Goal: Book appointment/travel/reservation

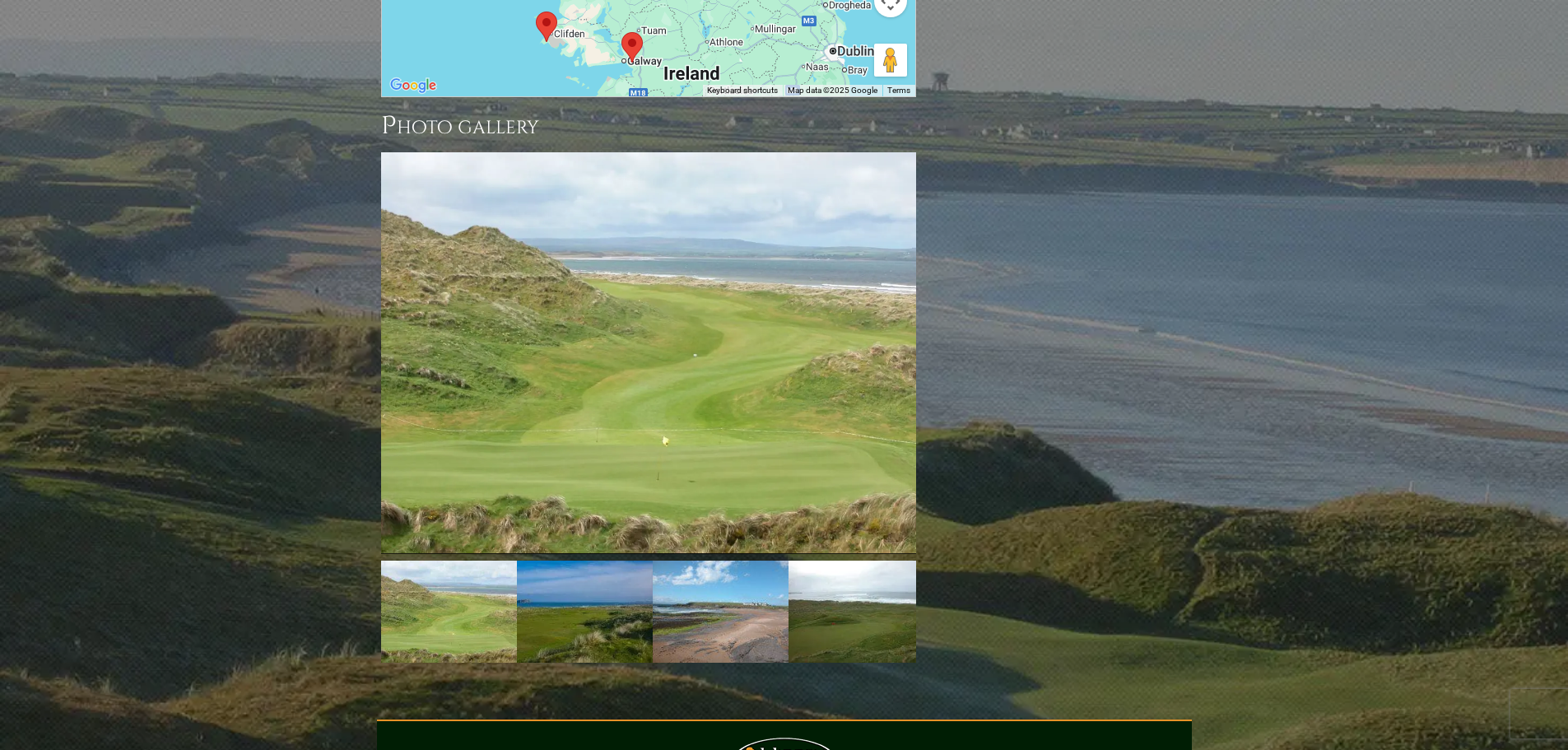
scroll to position [2058, 0]
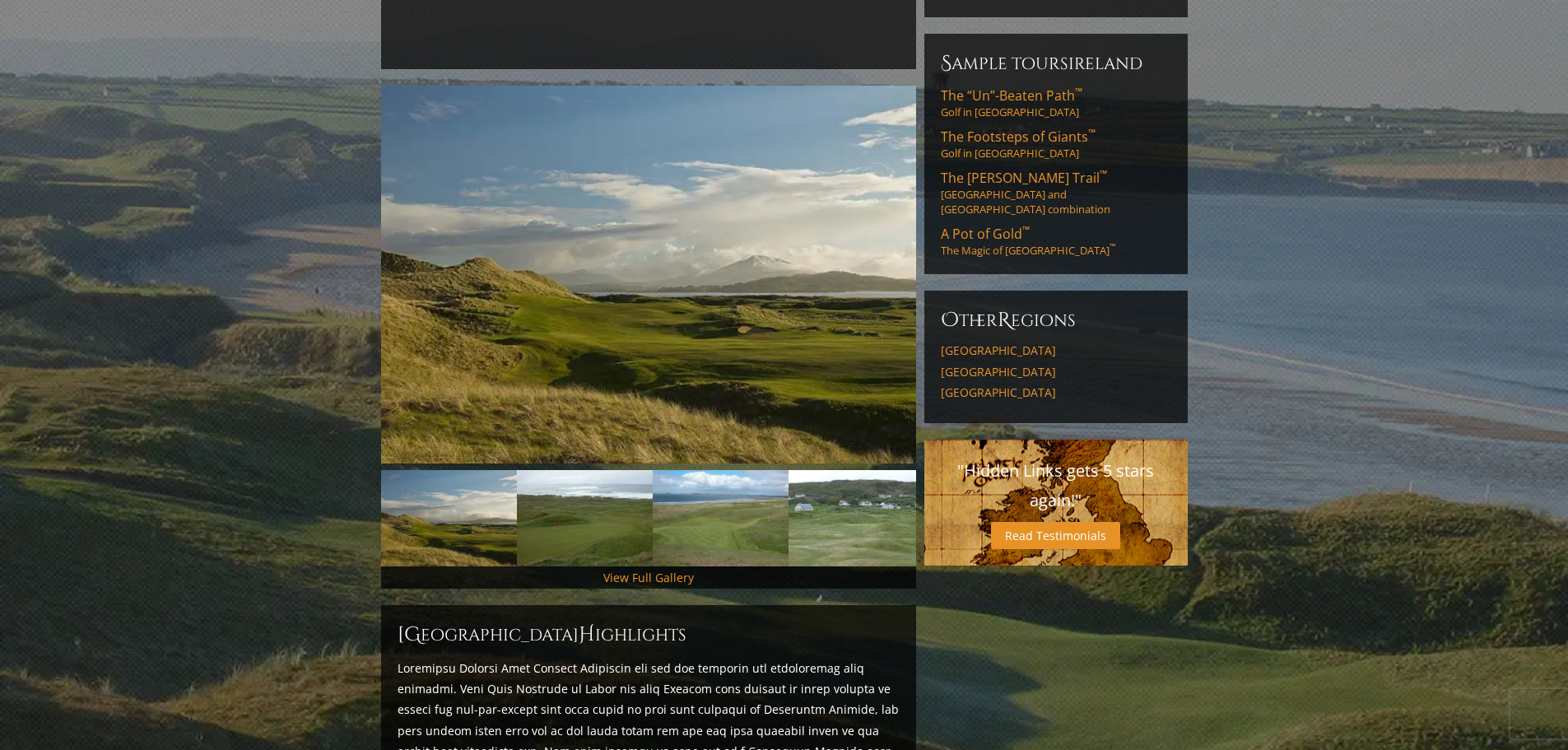
scroll to position [0, 0]
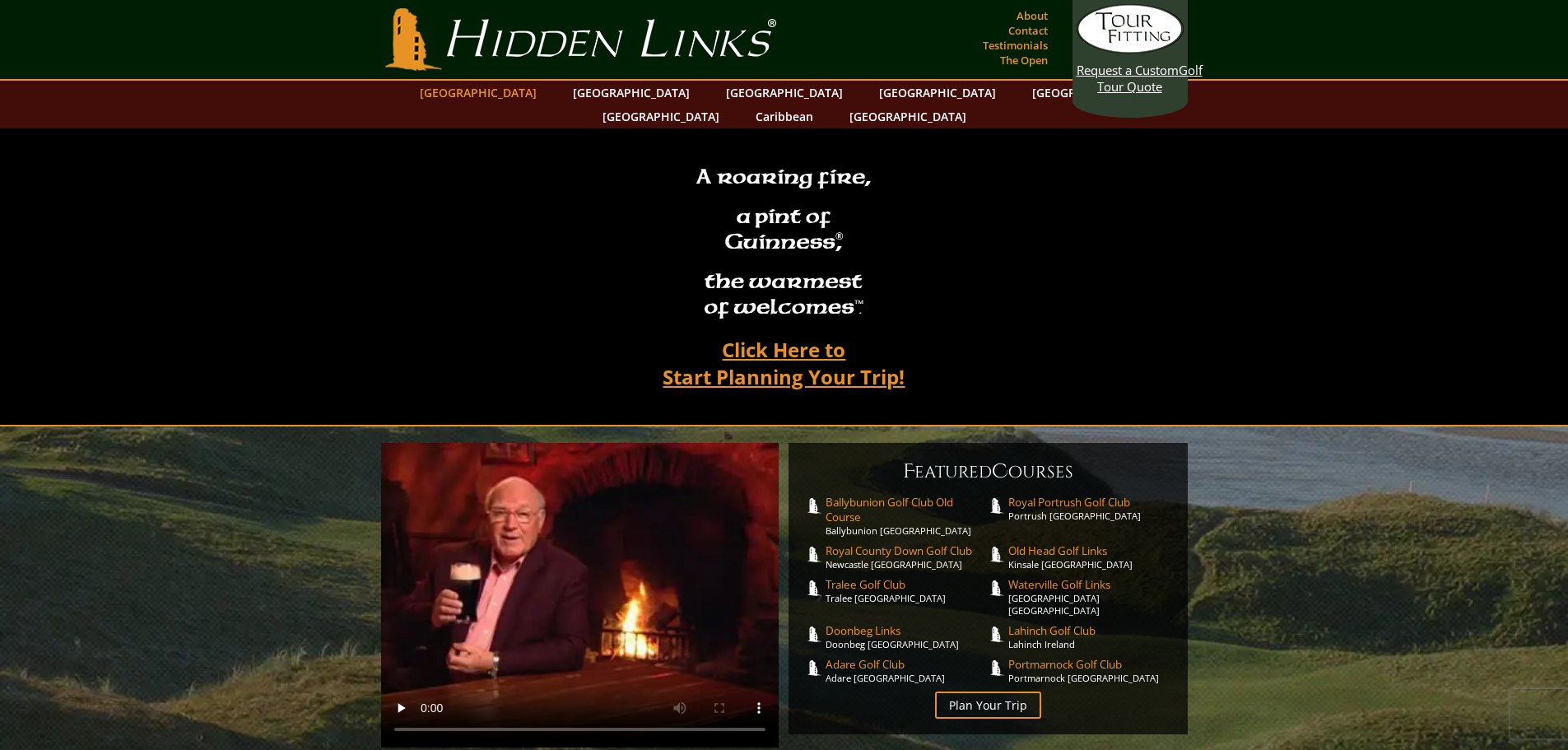
click at [541, 95] on link "[GEOGRAPHIC_DATA]" at bounding box center [478, 92] width 133 height 24
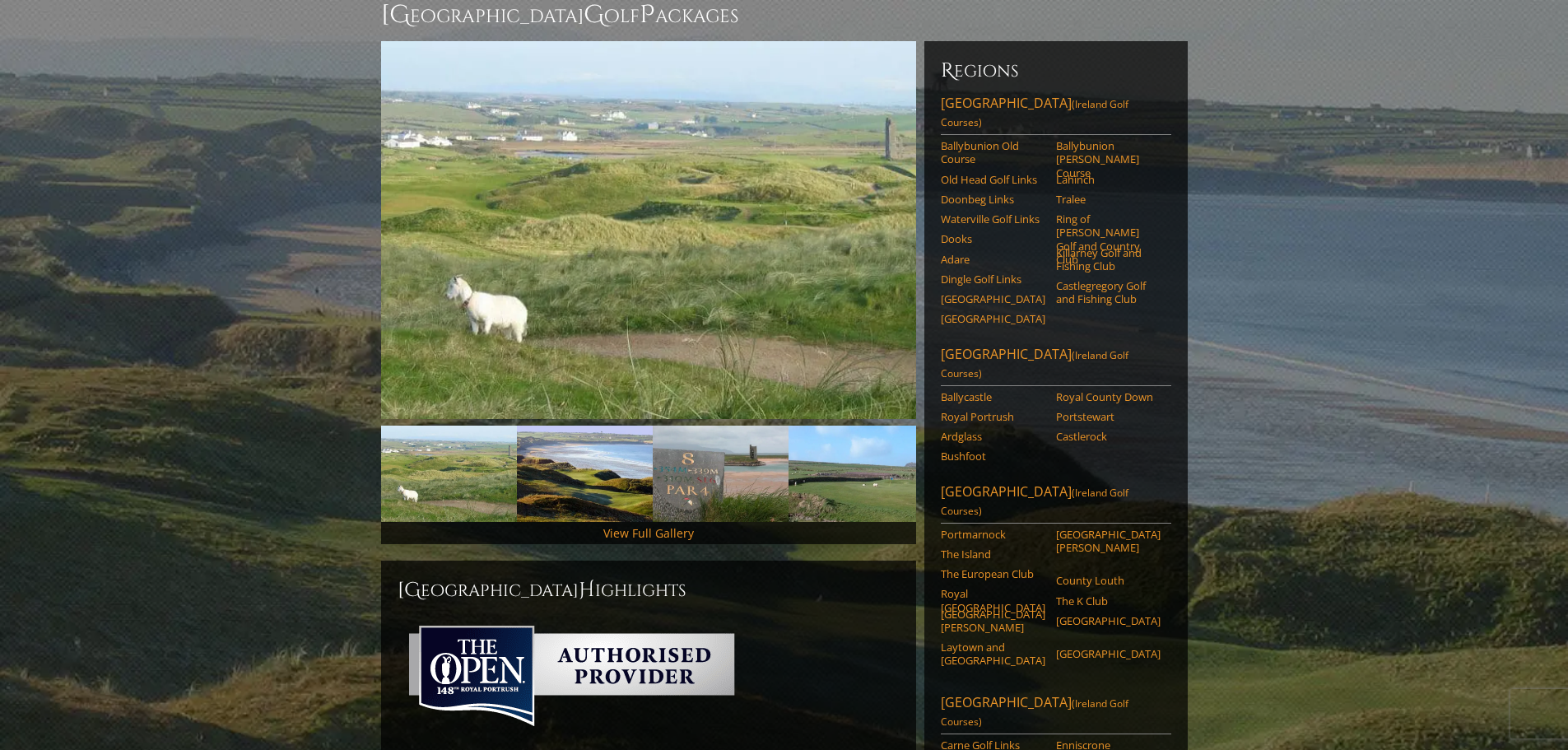
scroll to position [247, 0]
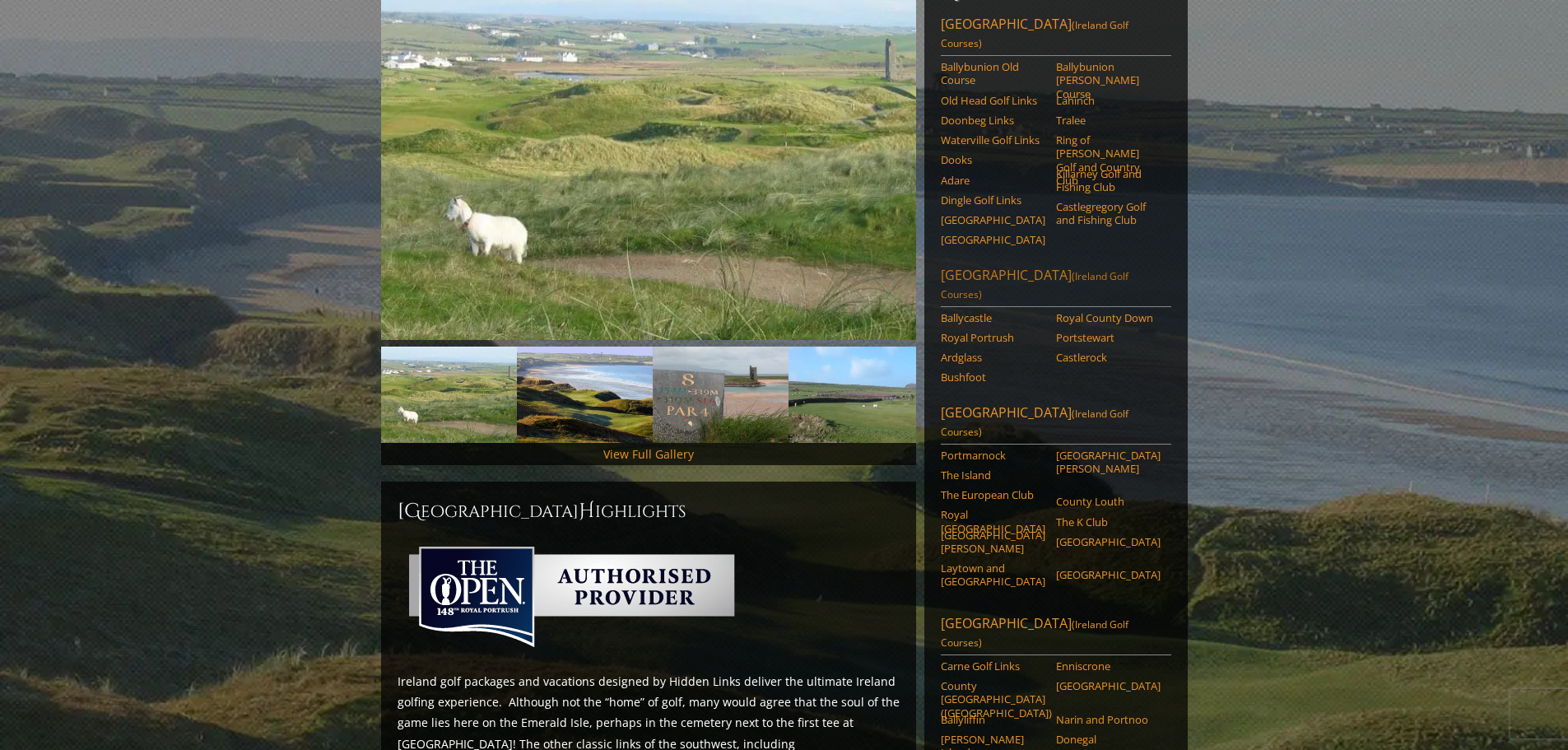
click at [1128, 270] on span "(Ireland Golf Courses)" at bounding box center [1035, 285] width 188 height 32
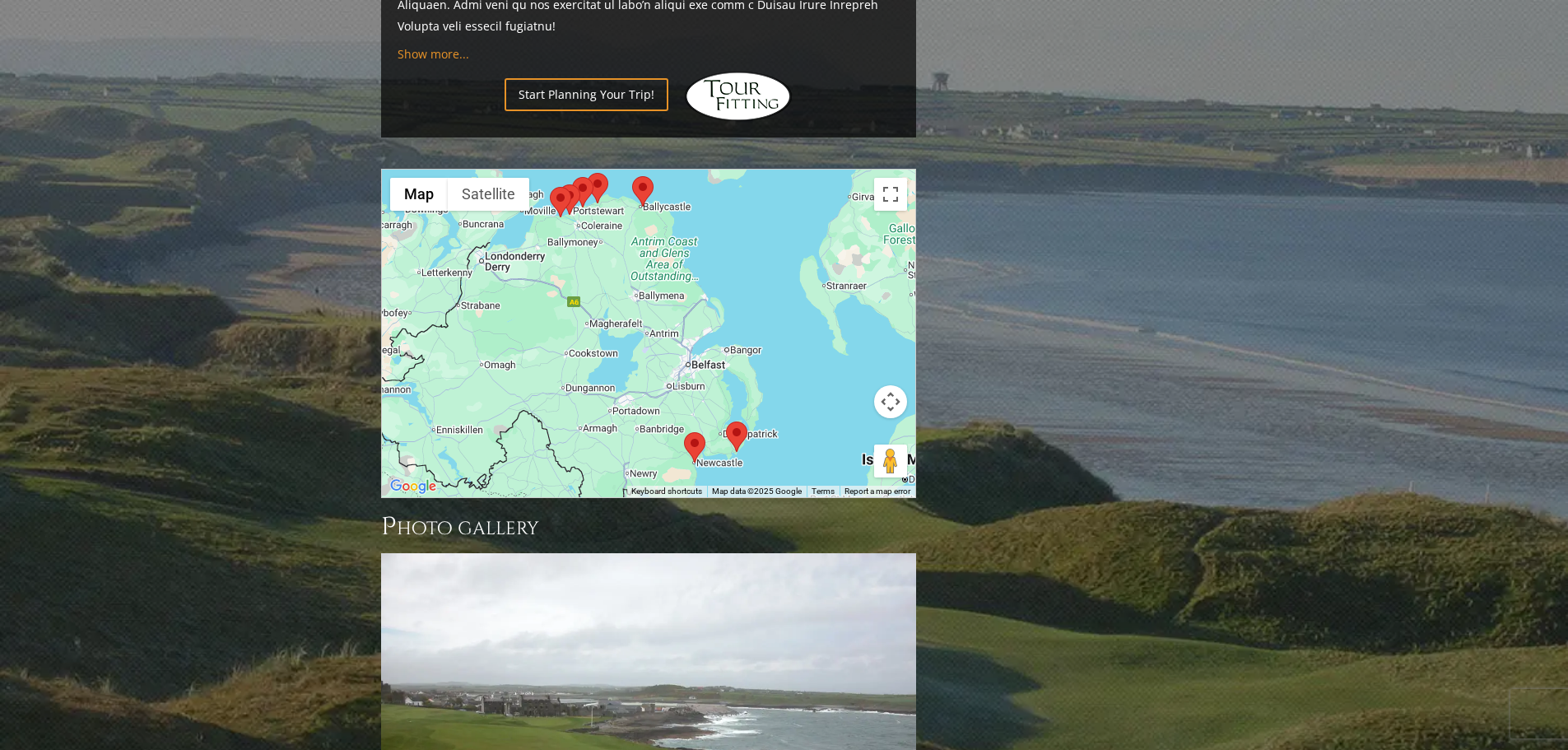
scroll to position [1564, 0]
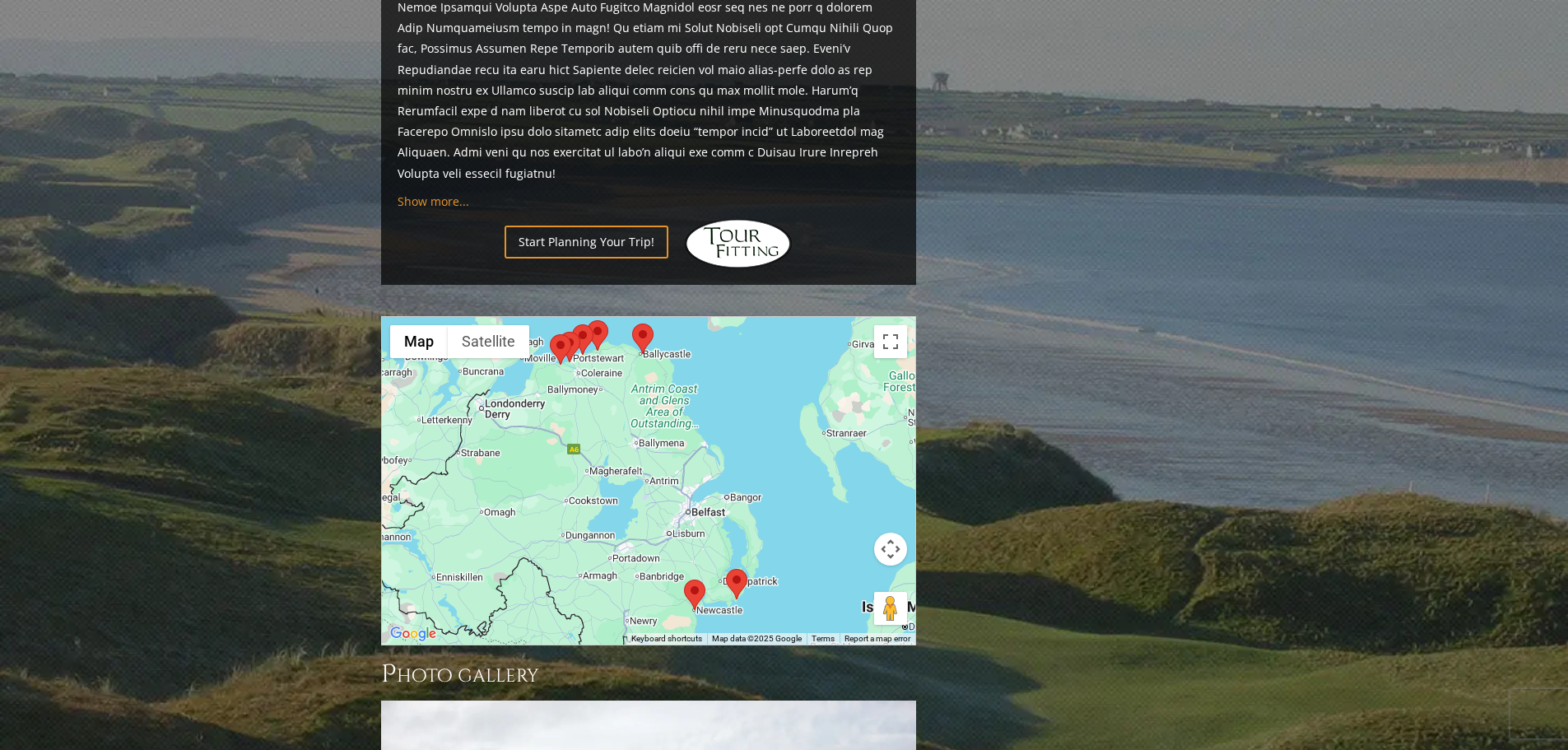
click at [587, 321] on area at bounding box center [587, 321] width 0 height 0
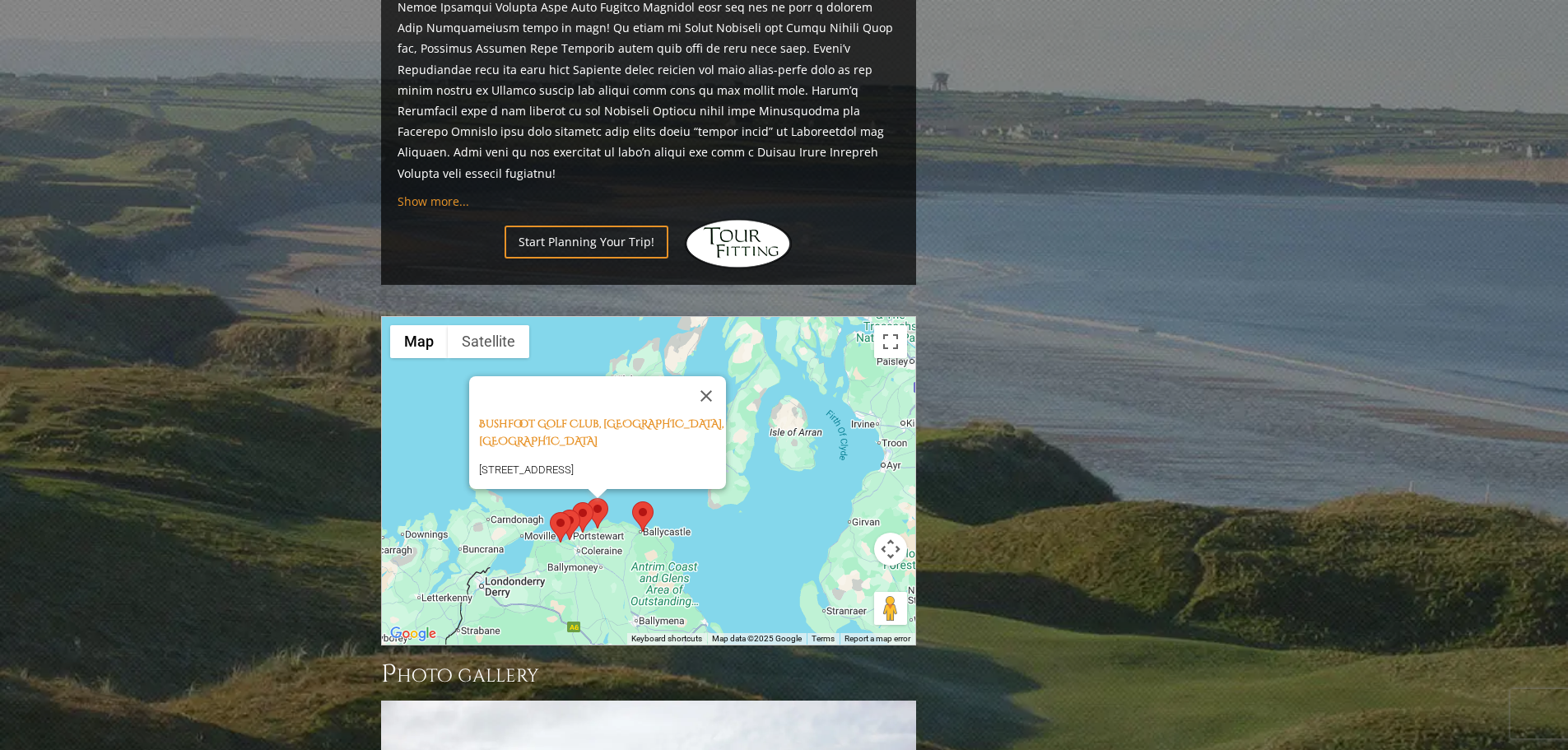
click at [559, 509] on area at bounding box center [559, 509] width 0 height 0
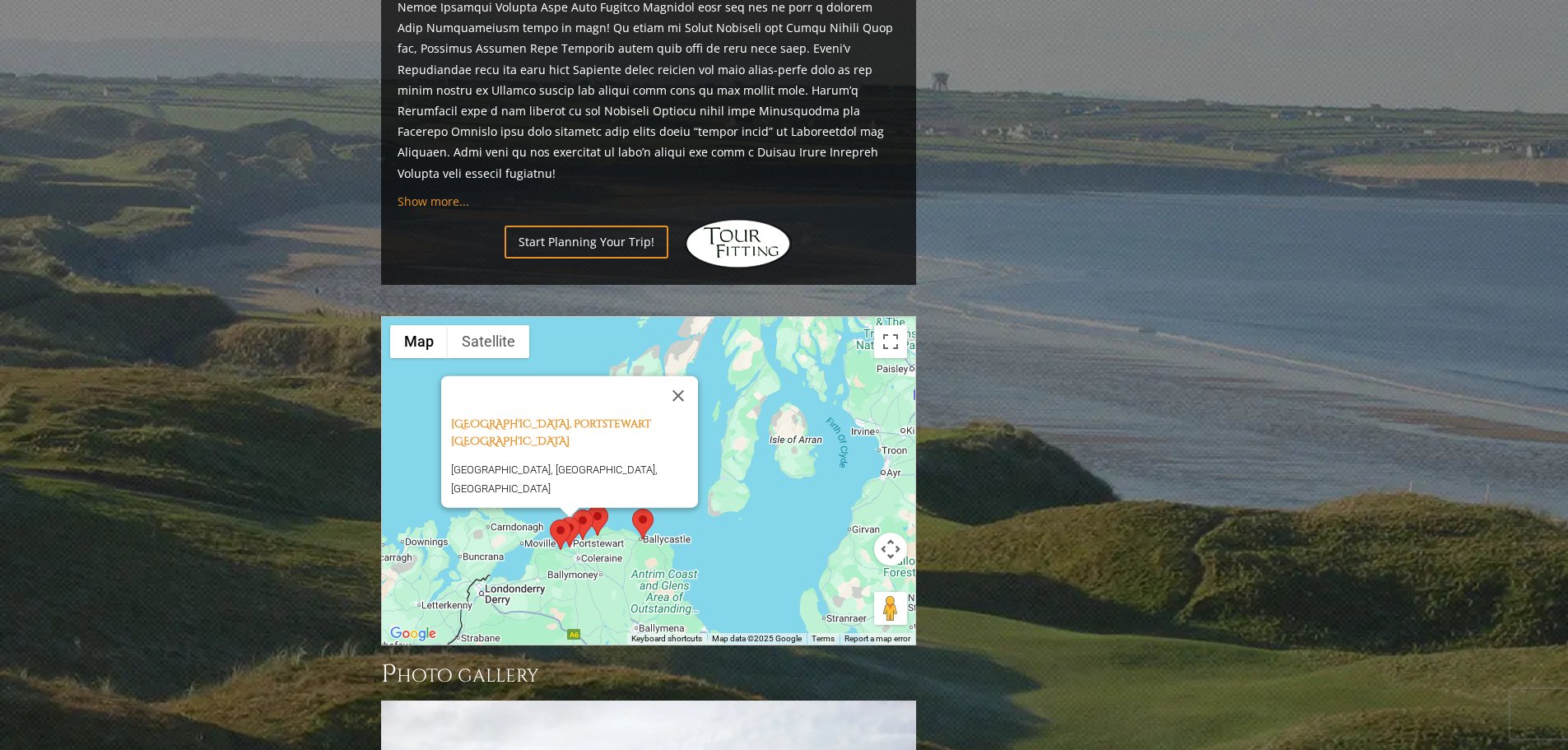
click at [550, 519] on area at bounding box center [550, 519] width 0 height 0
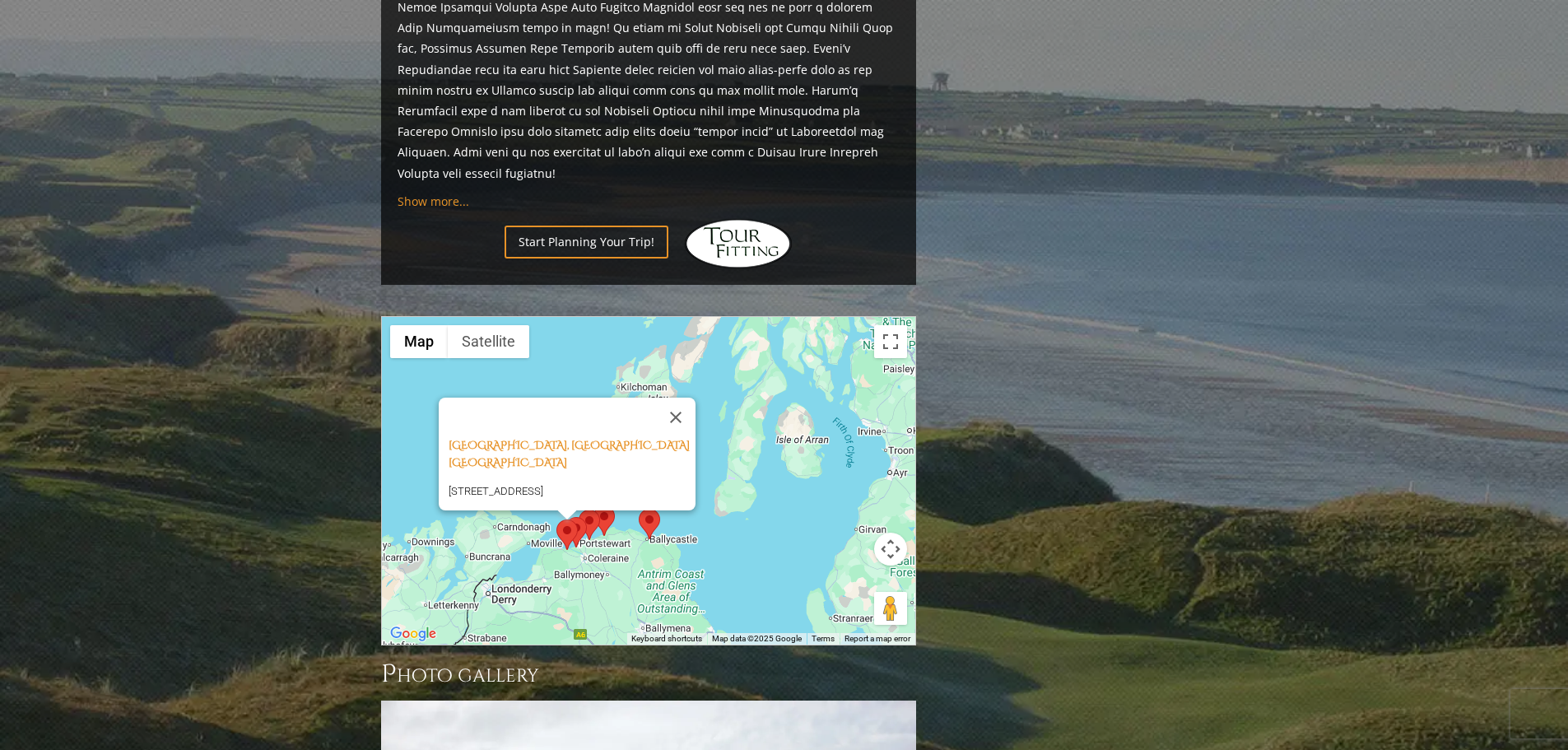
click at [639, 509] on area at bounding box center [639, 509] width 0 height 0
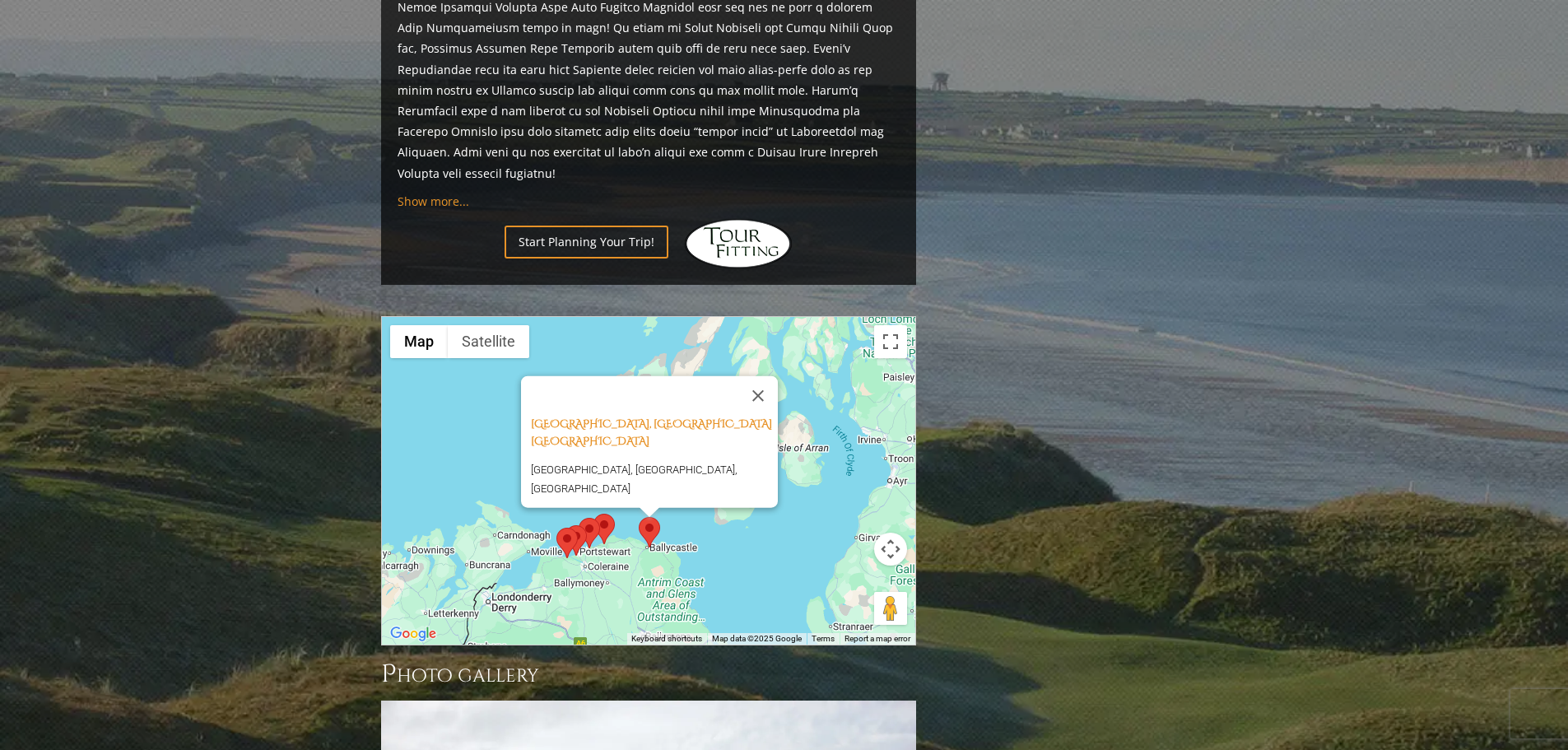
drag, startPoint x: 604, startPoint y: 487, endPoint x: 583, endPoint y: 488, distance: 21.0
click at [593, 513] on area at bounding box center [593, 513] width 0 height 0
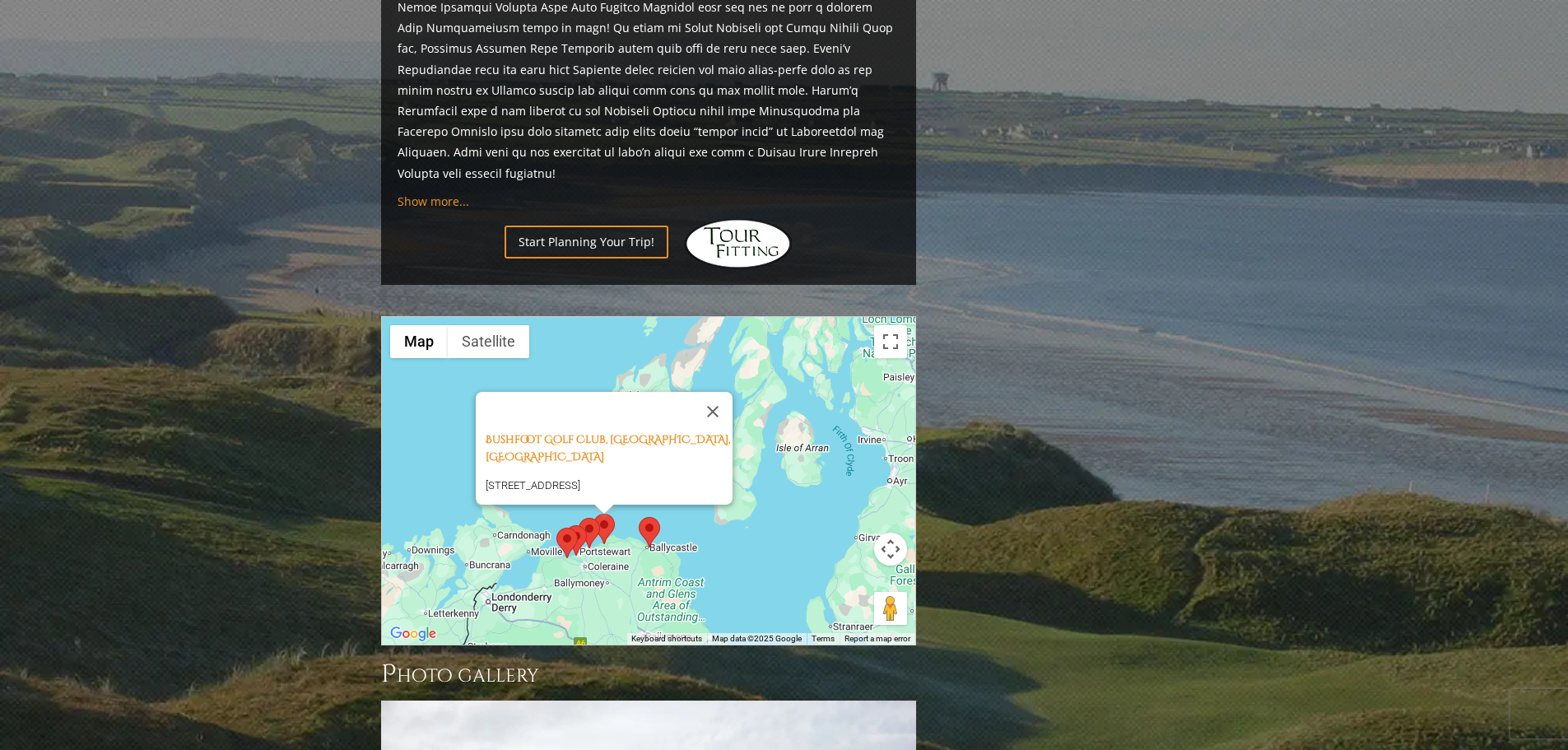
click at [556, 527] on area at bounding box center [556, 527] width 0 height 0
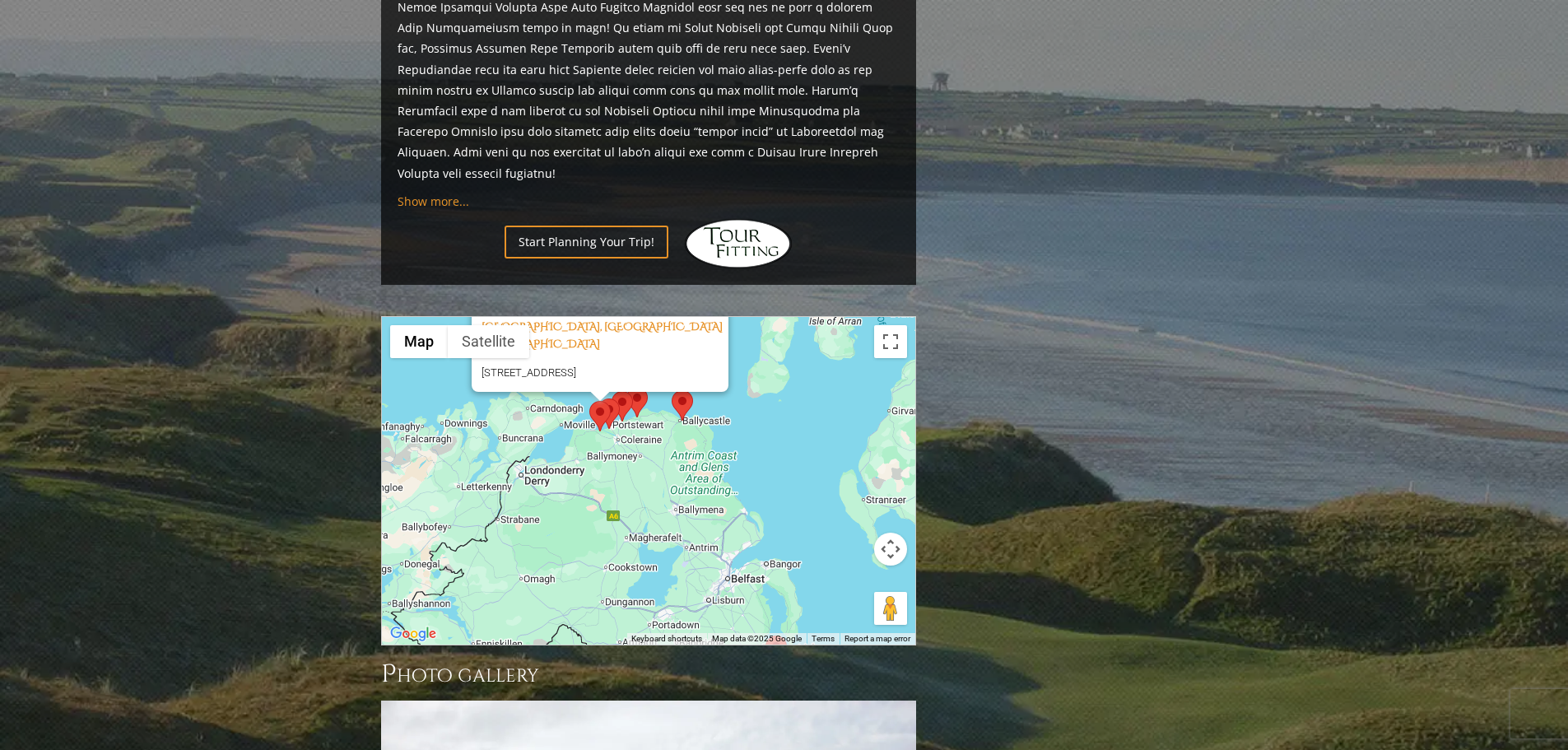
drag, startPoint x: 761, startPoint y: 513, endPoint x: 798, endPoint y: 366, distance: 151.6
click at [798, 366] on div "Castlerock Golf Club, Castlerock Northern Ireland 65 Circular Rd, Coleraine, Co…" at bounding box center [648, 481] width 533 height 328
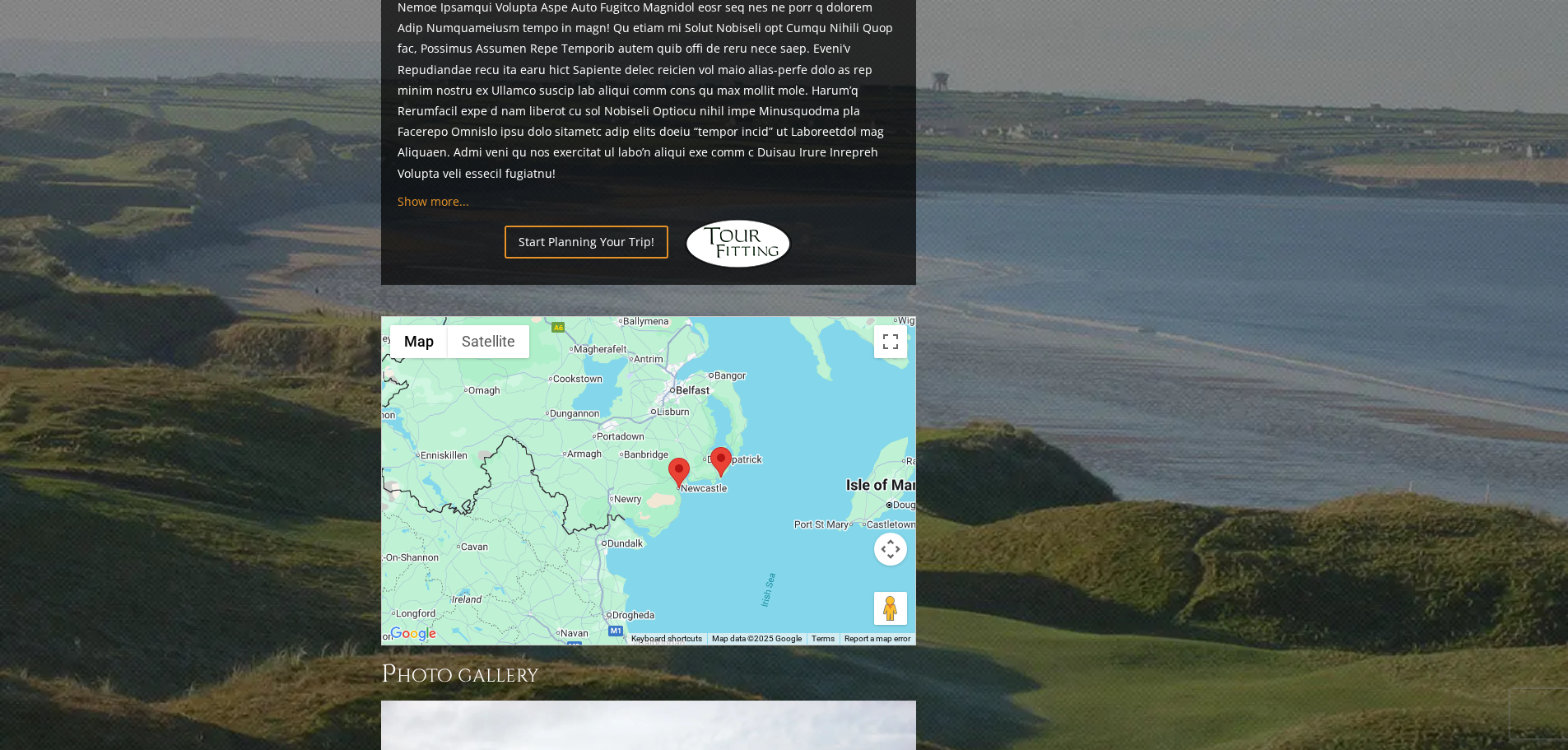
drag, startPoint x: 770, startPoint y: 543, endPoint x: 711, endPoint y: 370, distance: 182.8
click at [711, 370] on div "Castlerock Golf Club, Castlerock Northern Ireland 65 Circular Rd, Coleraine, Co…" at bounding box center [648, 481] width 533 height 328
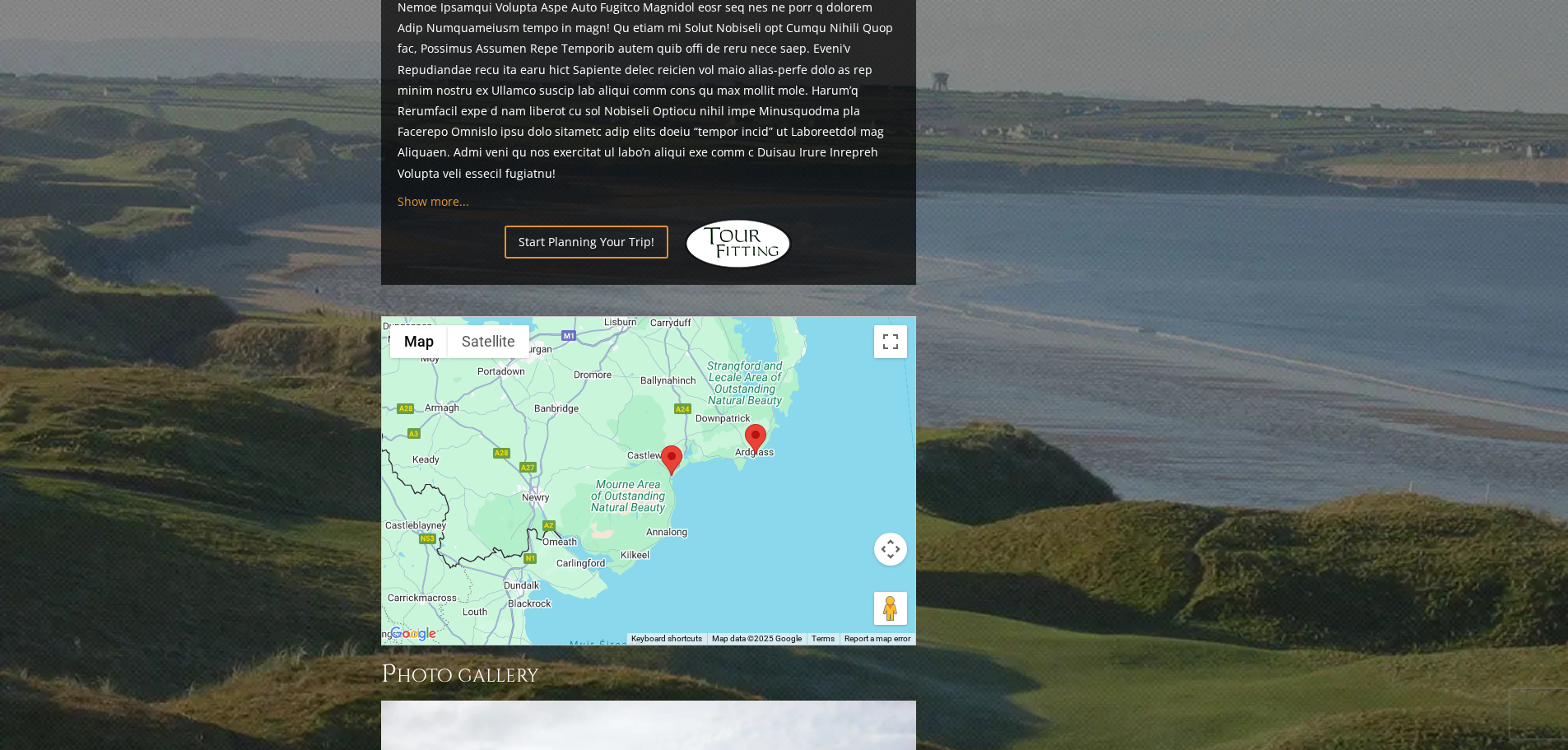
click at [661, 445] on area at bounding box center [661, 445] width 0 height 0
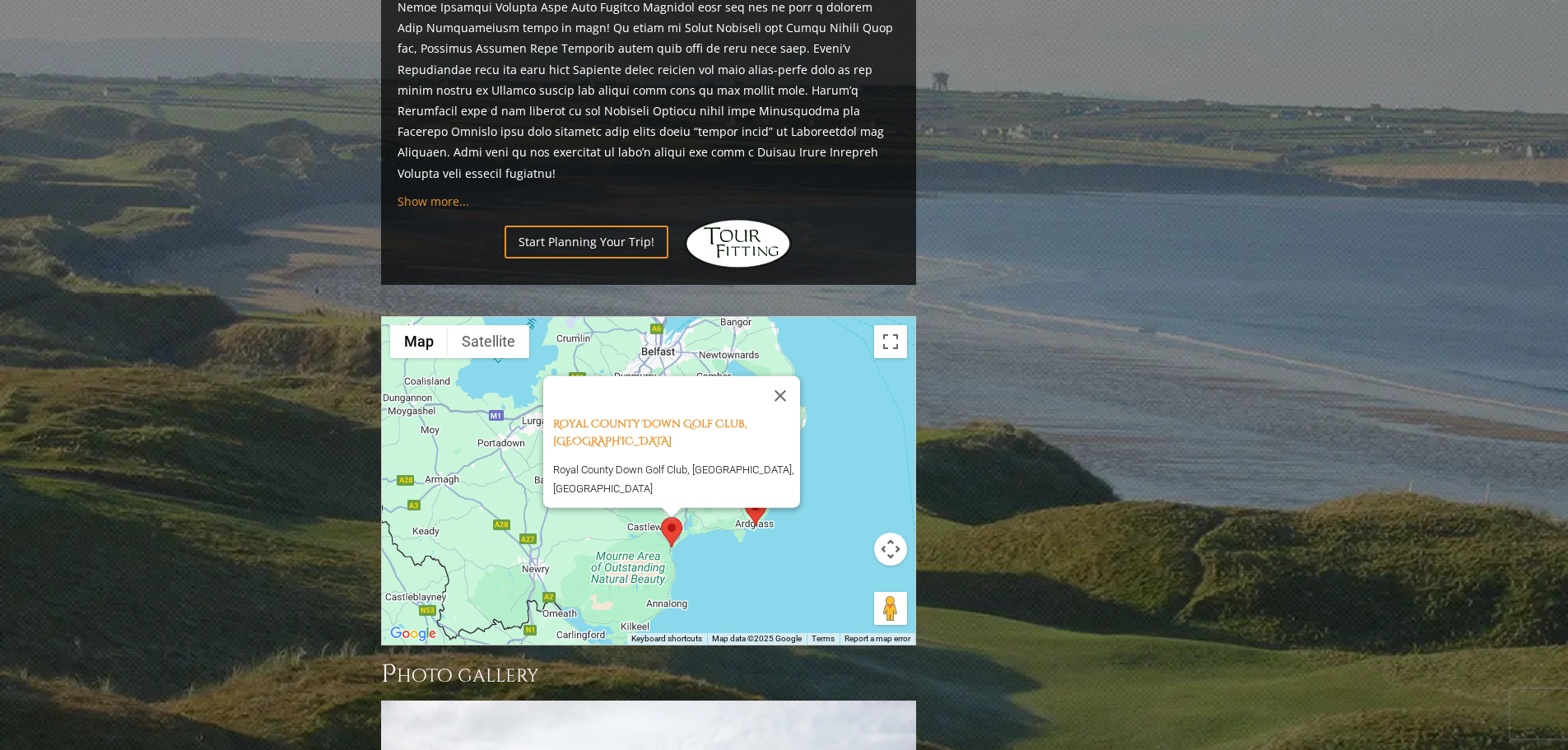
click at [745, 495] on area at bounding box center [745, 495] width 0 height 0
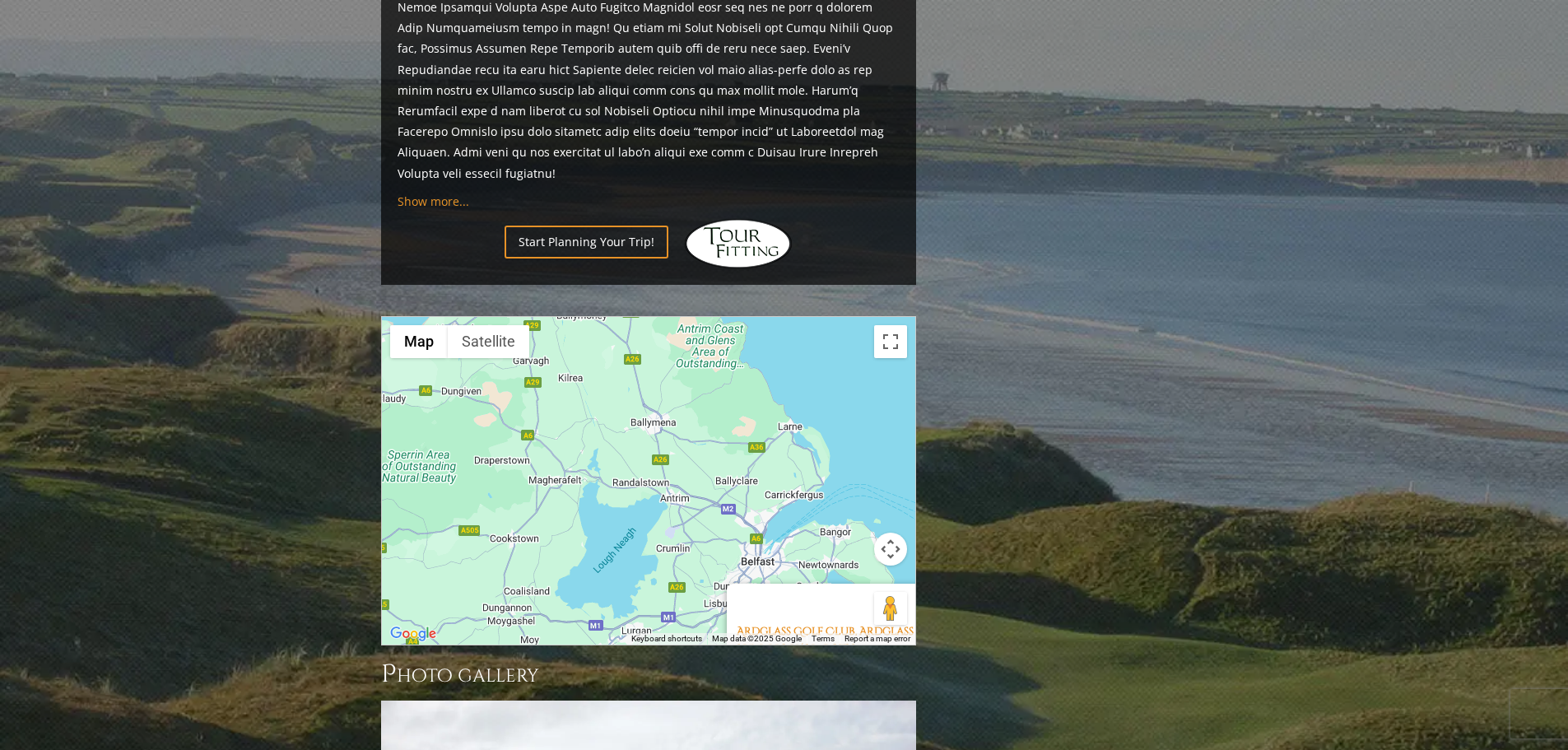
drag, startPoint x: 529, startPoint y: 385, endPoint x: 657, endPoint y: 579, distance: 232.4
click at [657, 579] on div "Ardglass Golf Club, Ardglass Northern Ireland Castle Pl, Ardglass, County Down …" at bounding box center [648, 481] width 533 height 328
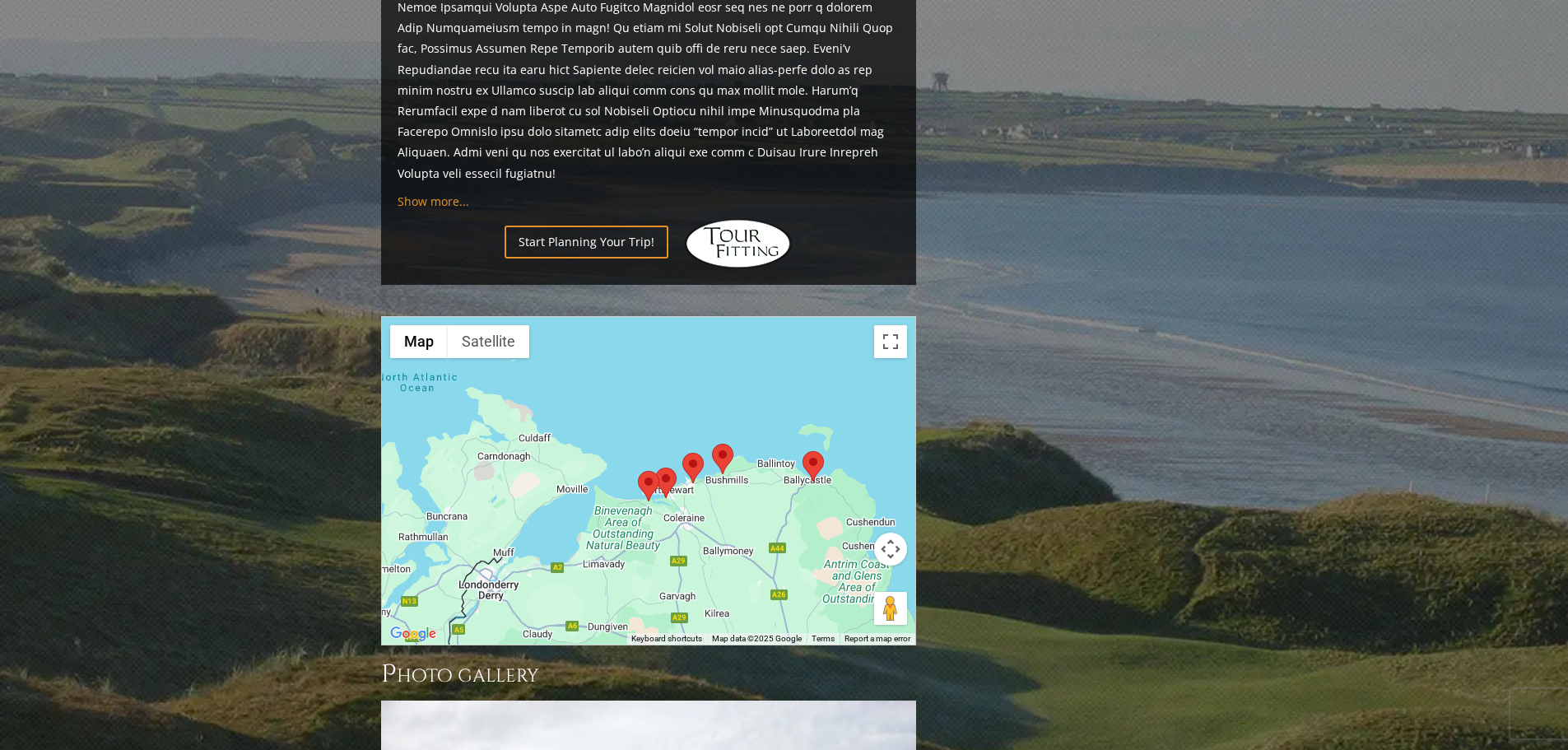
drag, startPoint x: 607, startPoint y: 317, endPoint x: 737, endPoint y: 516, distance: 237.7
click at [754, 559] on div "Ardglass Golf Club, Ardglass Northern Ireland Castle Pl, Ardglass, County Down …" at bounding box center [648, 481] width 533 height 328
click at [682, 452] on area at bounding box center [682, 452] width 0 height 0
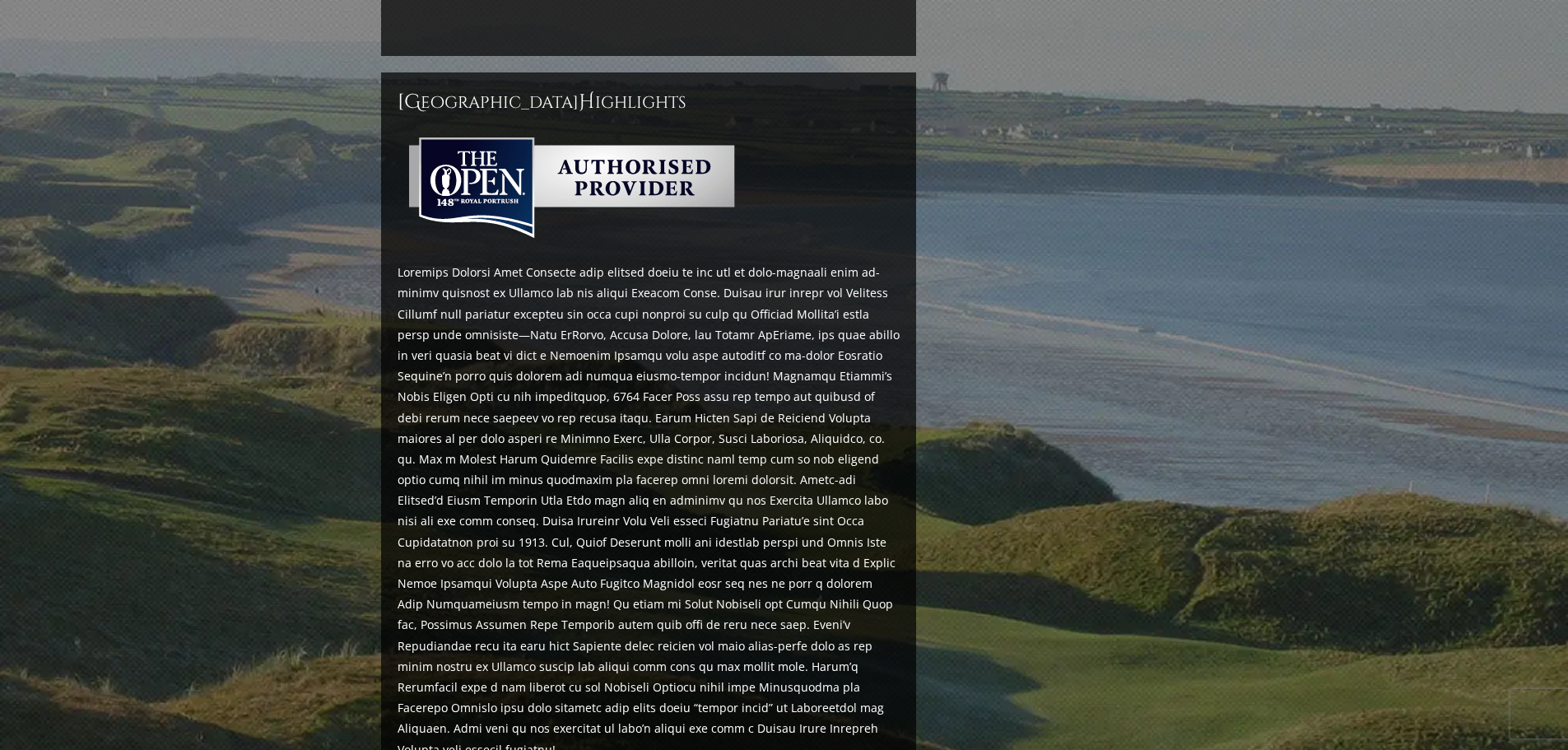
scroll to position [1070, 0]
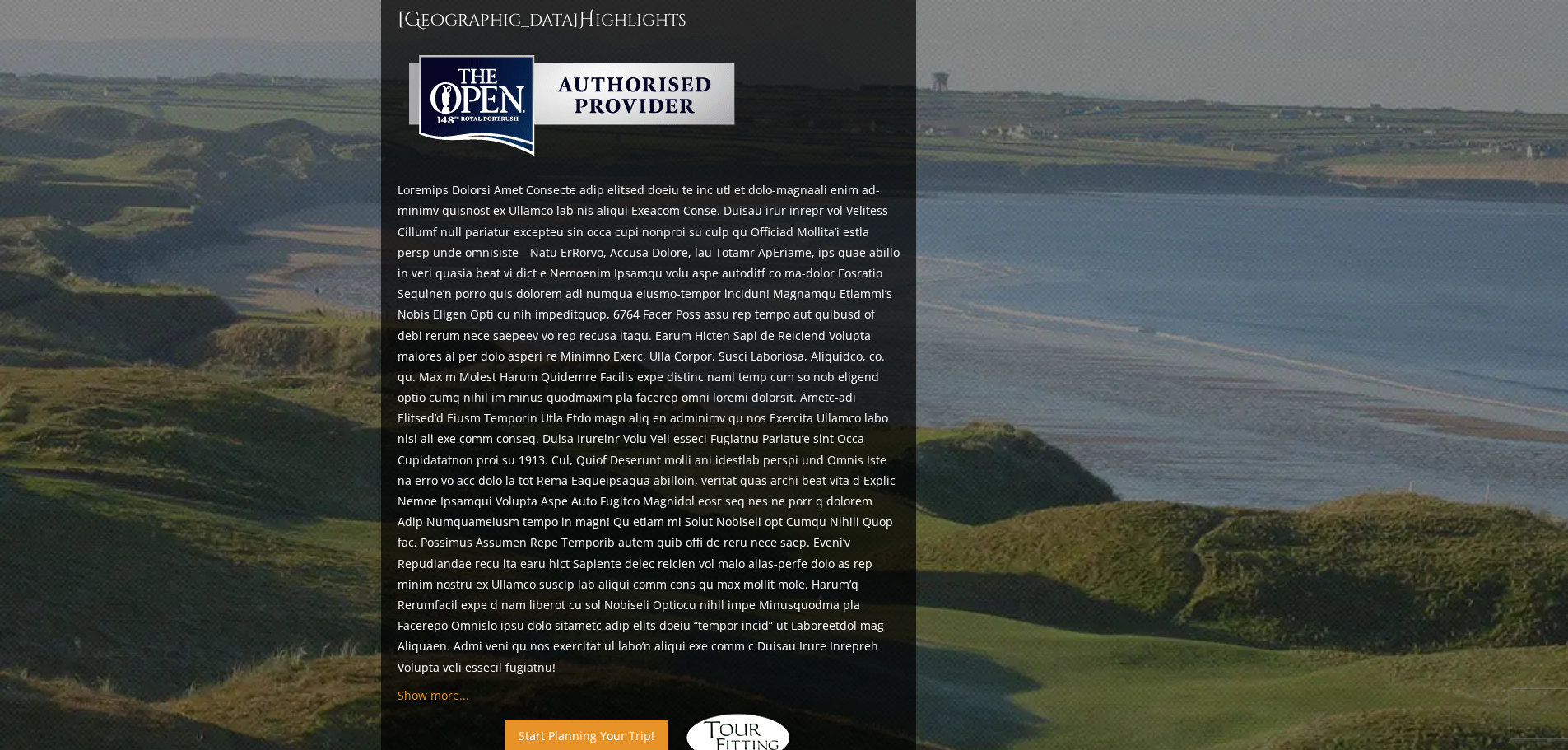
click at [569, 720] on link "Start Planning Your Trip!" at bounding box center [586, 735] width 164 height 32
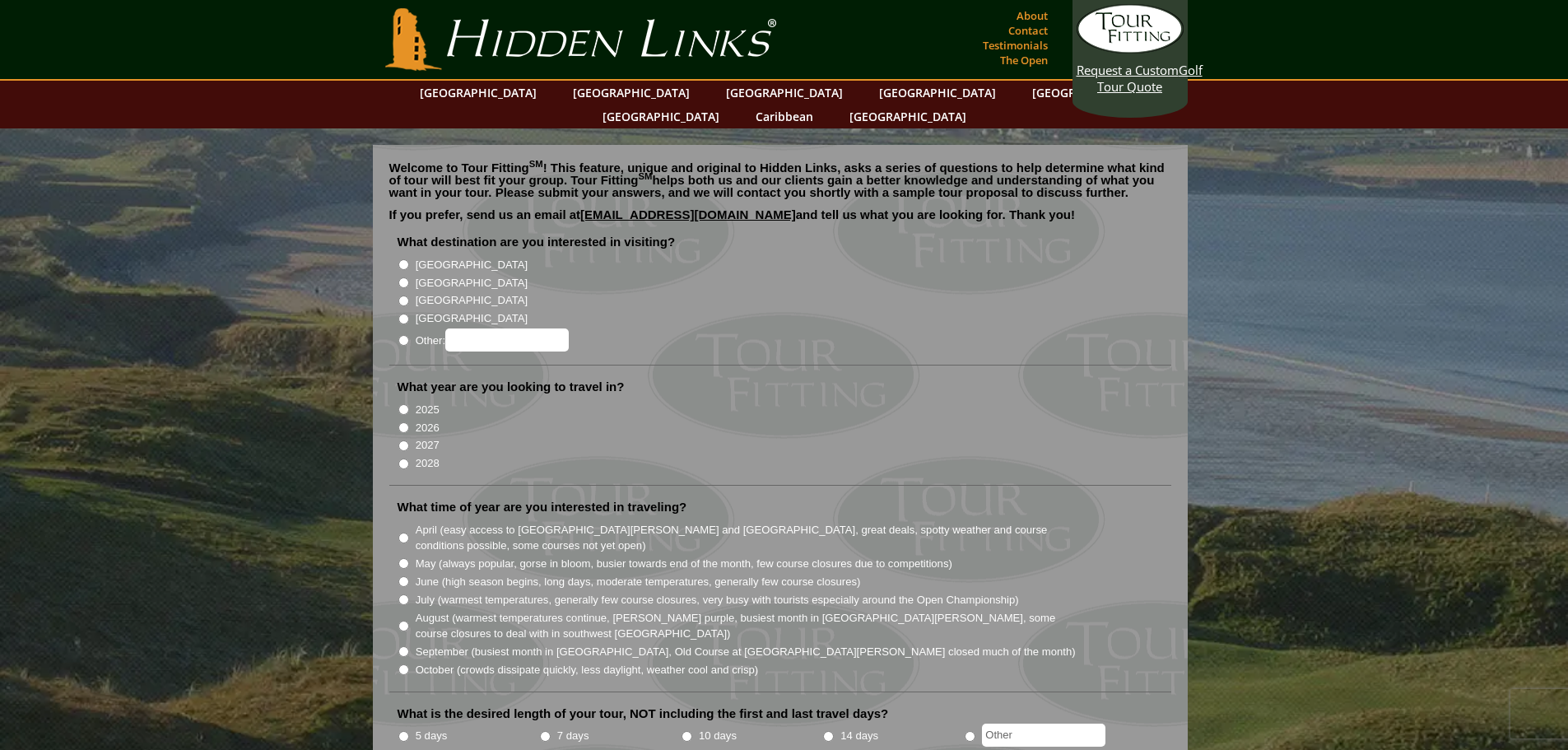
click at [430, 257] on label "[GEOGRAPHIC_DATA]" at bounding box center [471, 265] width 112 height 16
click at [409, 260] on input "[GEOGRAPHIC_DATA]" at bounding box center [403, 265] width 11 height 11
radio input "true"
click at [415, 417] on li "2026" at bounding box center [786, 426] width 779 height 18
click at [416, 420] on label "2026" at bounding box center [427, 428] width 24 height 16
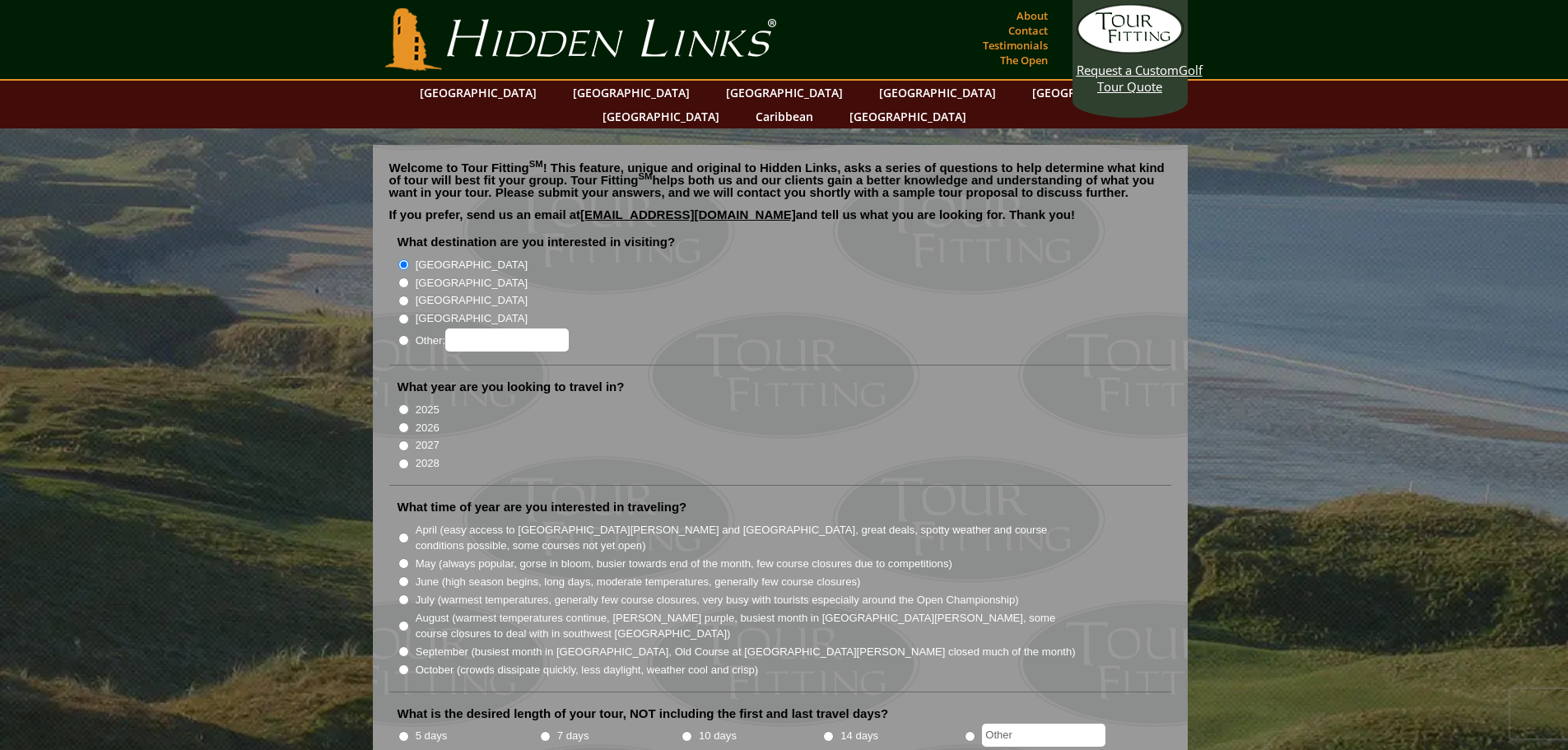
click at [409, 422] on input "2026" at bounding box center [403, 427] width 11 height 11
radio input "true"
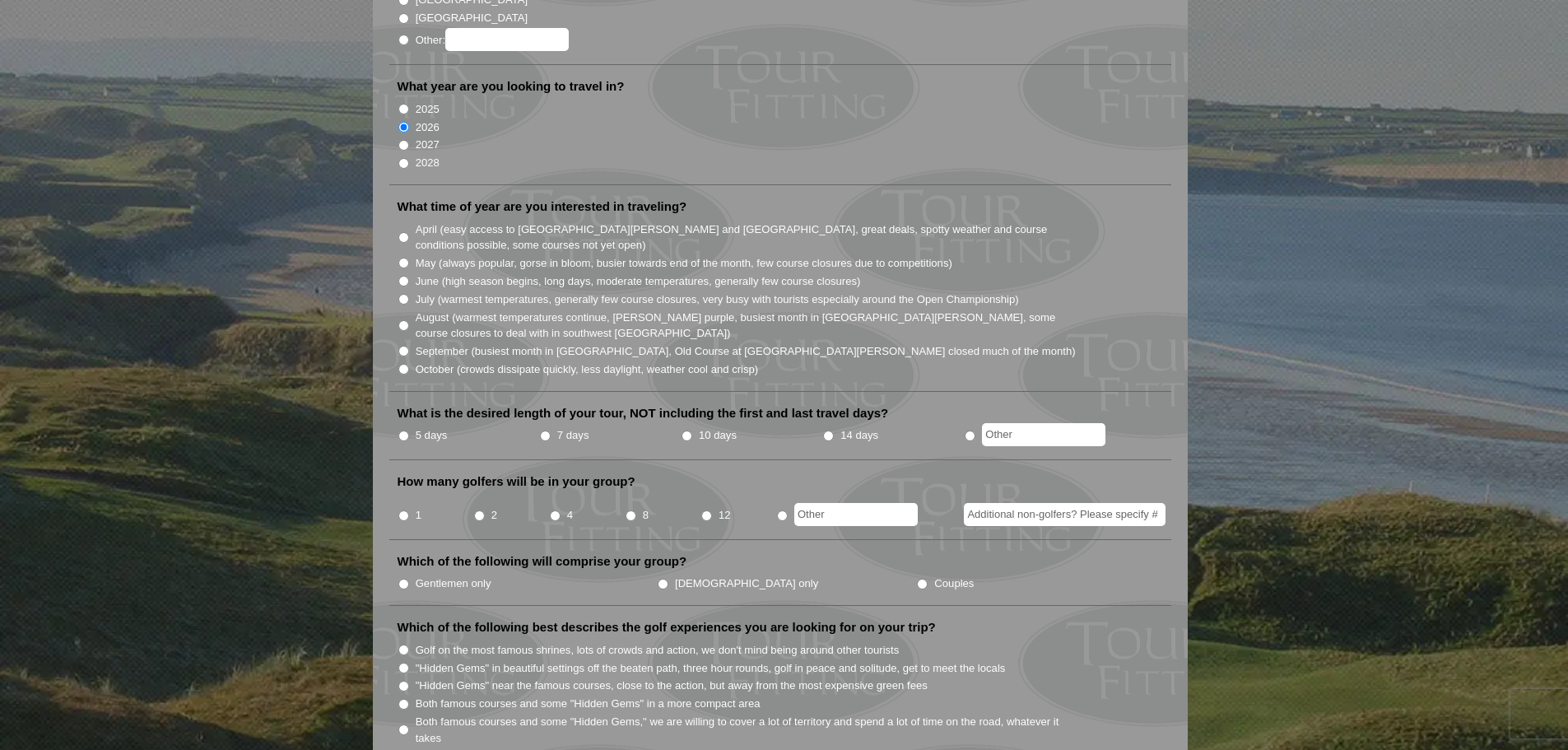
scroll to position [330, 0]
